Goal: Navigation & Orientation: Find specific page/section

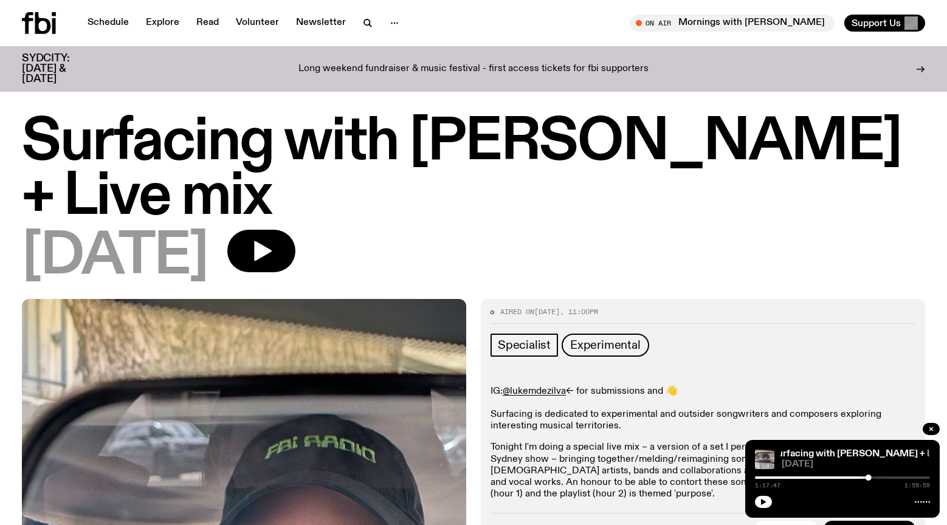
click at [113, 32] on div "Schedule Explore Read Volunteer Newsletter" at bounding box center [245, 23] width 447 height 22
click at [113, 27] on link "Schedule" at bounding box center [108, 23] width 56 height 17
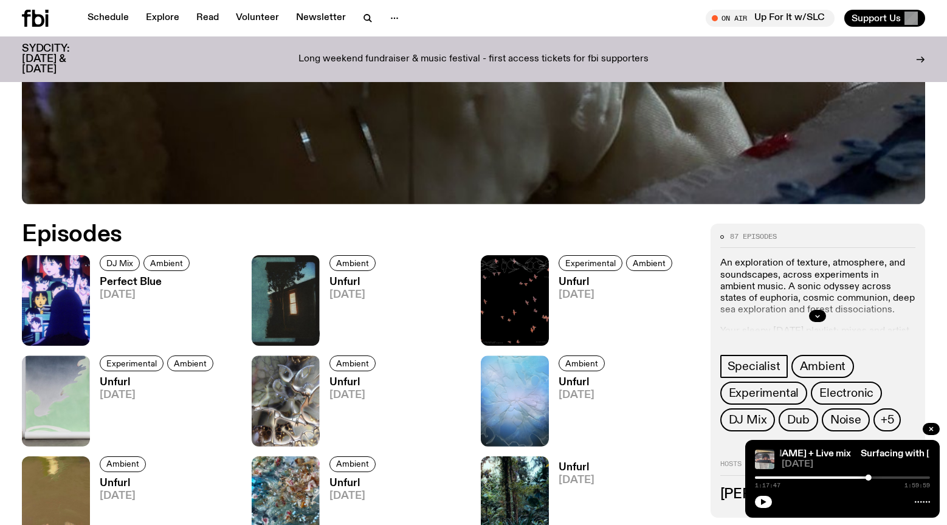
scroll to position [477, 0]
click at [78, 339] on icon "button" at bounding box center [74, 334] width 15 height 15
